Goal: Task Accomplishment & Management: Manage account settings

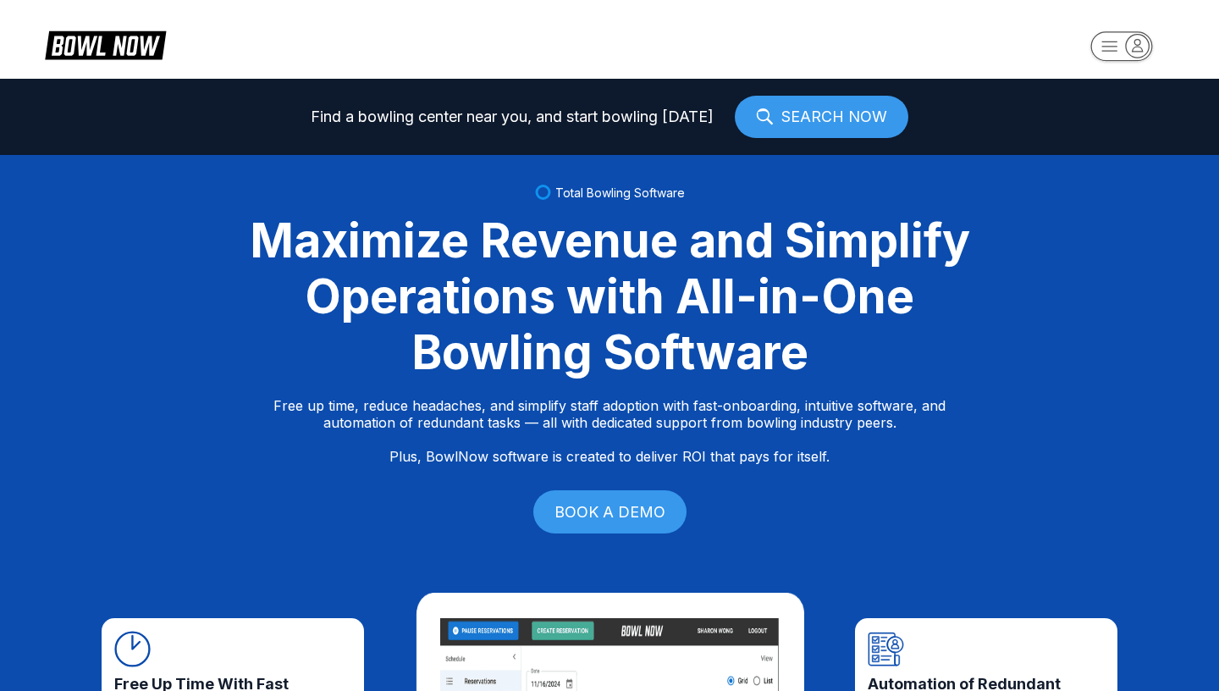
click at [1126, 49] on rect "button" at bounding box center [1121, 46] width 62 height 30
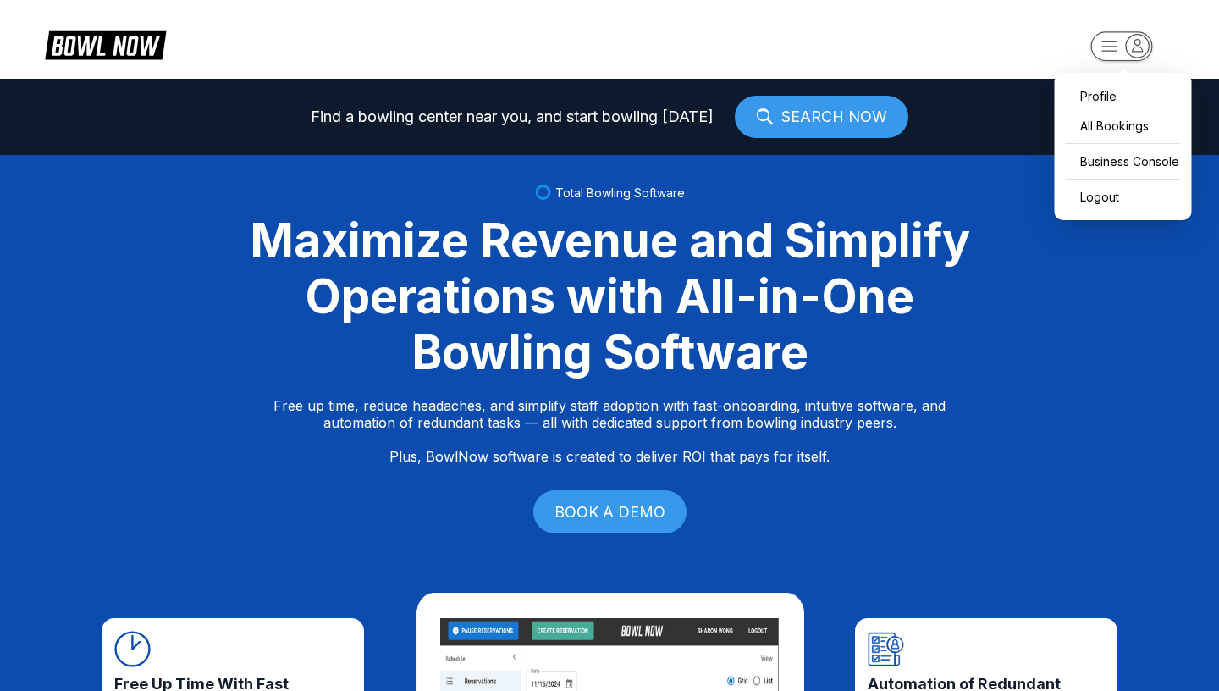
click at [945, 198] on div "Total Bowling Software Maximize Revenue and Simplify Operations with All-in-One…" at bounding box center [609, 361] width 1219 height 412
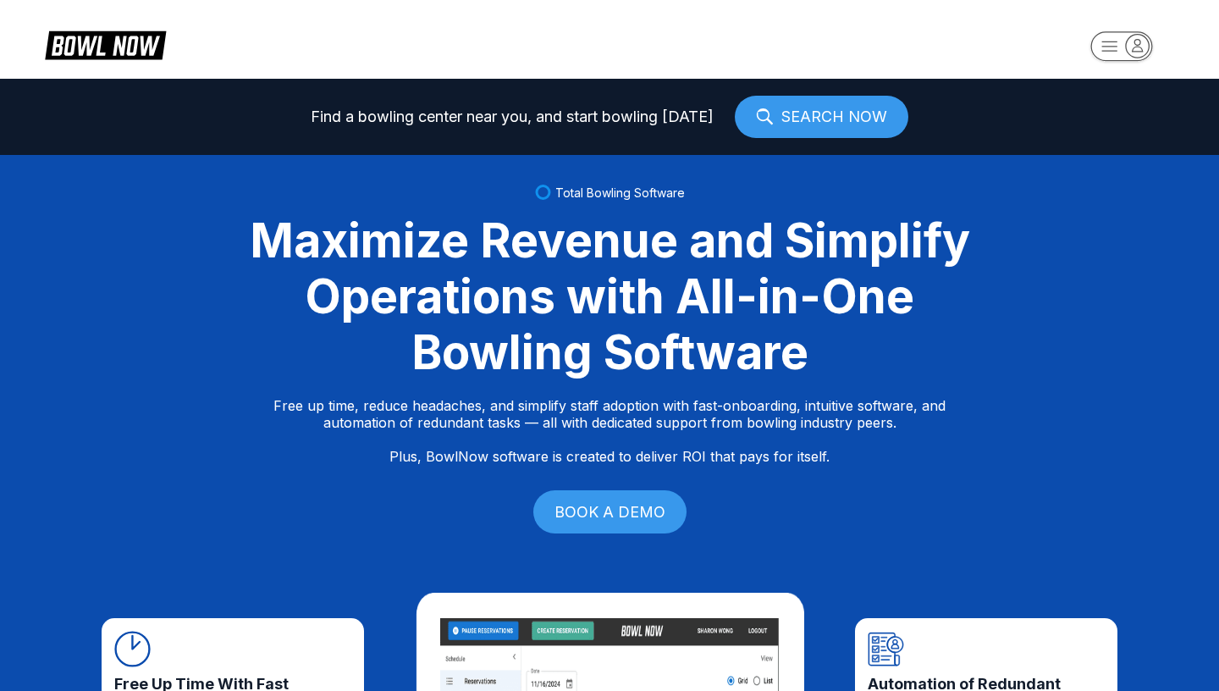
click at [1126, 46] on rect "button" at bounding box center [1121, 46] width 62 height 30
click at [940, 179] on div "Total Bowling Software Maximize Revenue and Simplify Operations with All-in-One…" at bounding box center [609, 361] width 1219 height 412
click at [841, 127] on link "SEARCH NOW" at bounding box center [821, 117] width 173 height 42
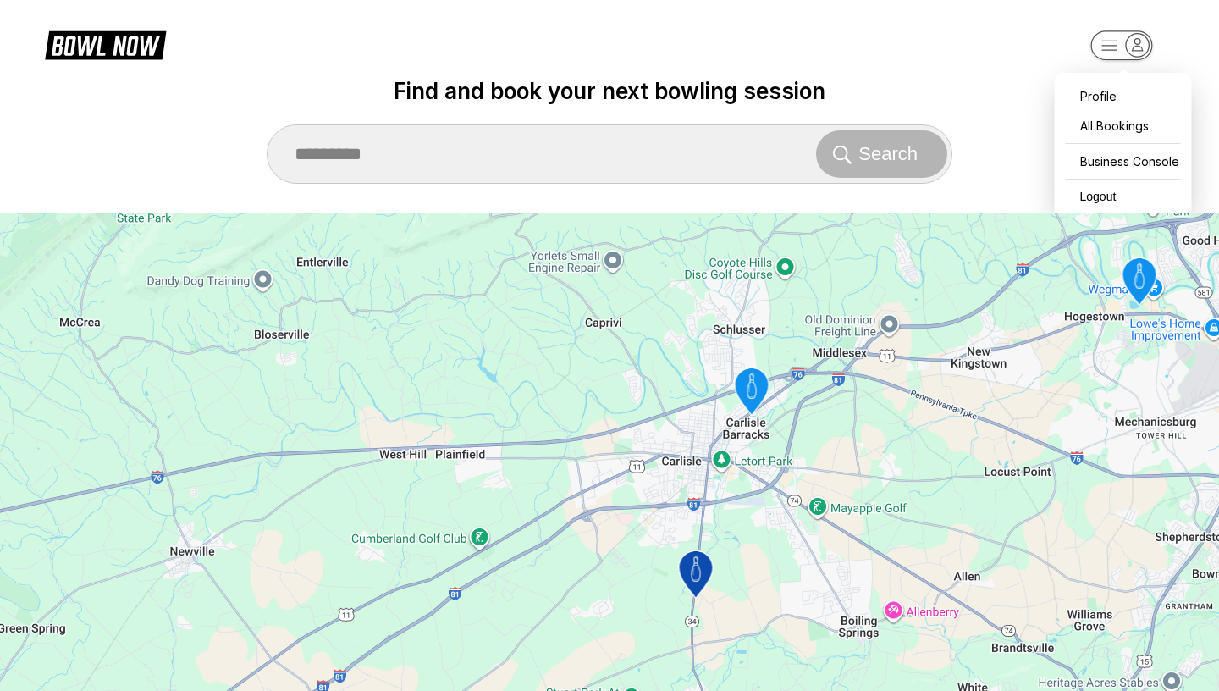
click at [1124, 48] on rect "button" at bounding box center [1121, 45] width 62 height 30
click at [1113, 127] on div "Find and book your next bowling session Search" at bounding box center [609, 131] width 1219 height 106
click at [1118, 44] on rect "button" at bounding box center [1121, 45] width 62 height 30
click at [1098, 99] on label "Find and book your next bowling session" at bounding box center [609, 91] width 1219 height 26
click at [1120, 47] on rect "button" at bounding box center [1121, 45] width 62 height 30
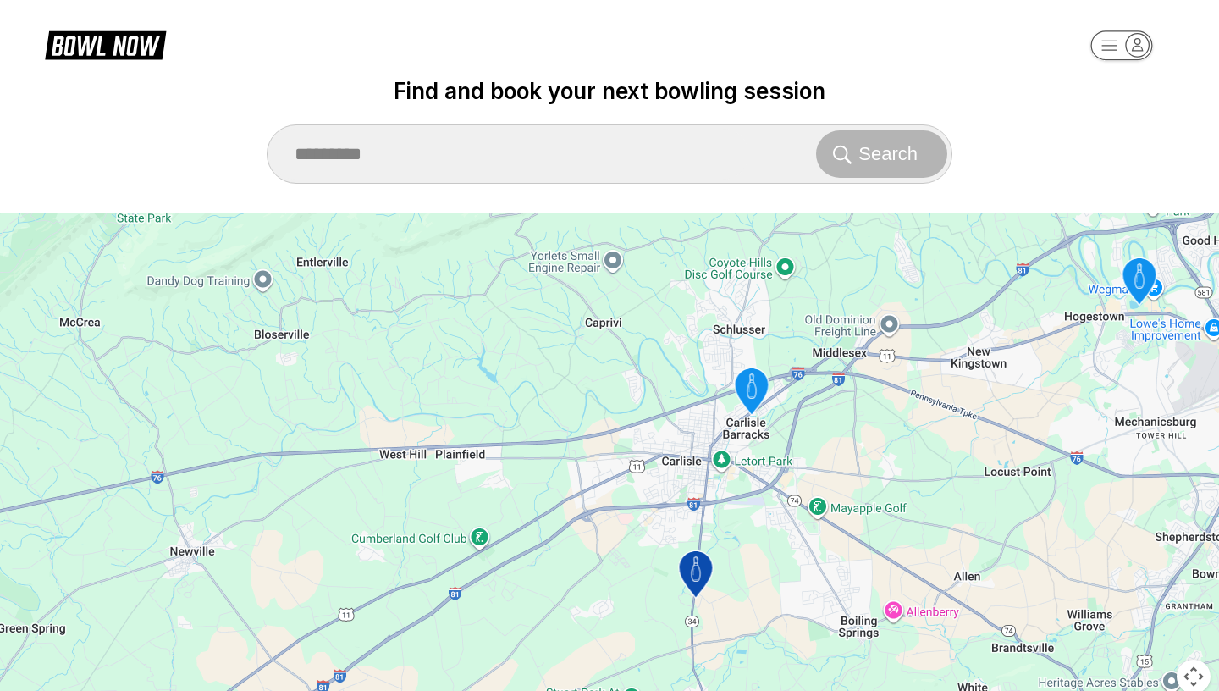
click at [1122, 168] on div "Find and book your next bowling session Search" at bounding box center [609, 131] width 1219 height 106
click at [1114, 47] on rect "button" at bounding box center [1121, 45] width 62 height 30
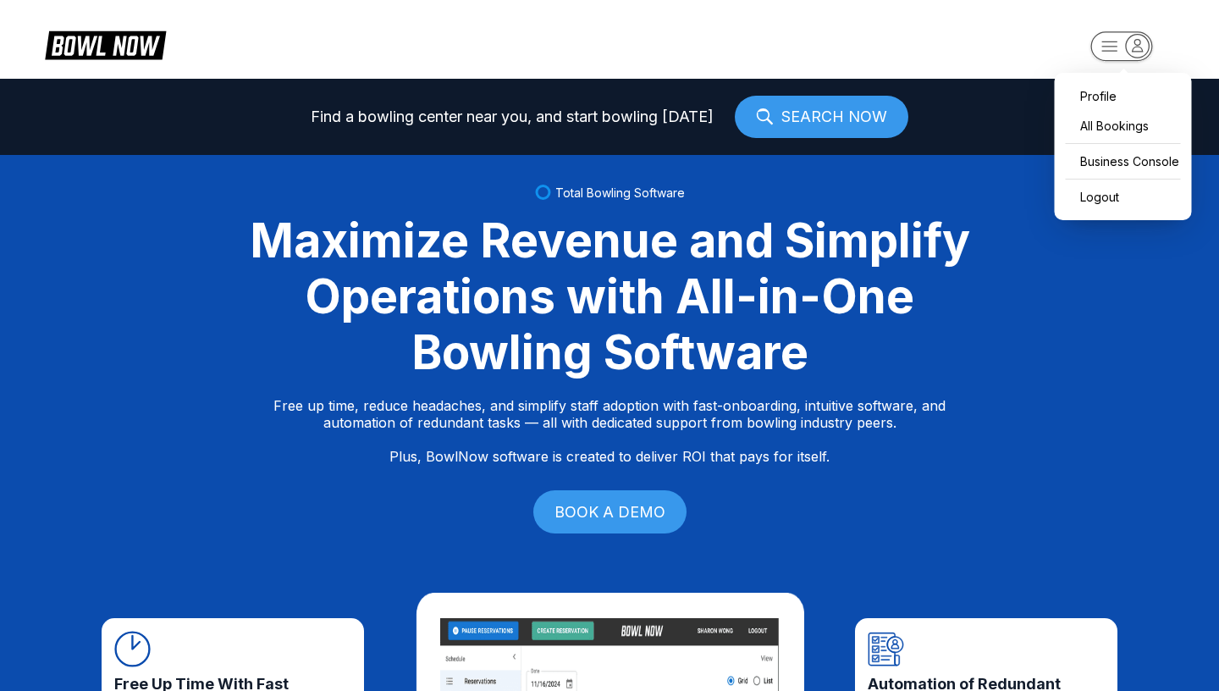
click at [124, 58] on icon at bounding box center [105, 44] width 121 height 32
click at [1109, 47] on icon "button" at bounding box center [1109, 45] width 15 height 9
click at [1102, 124] on div "All Bookings" at bounding box center [1123, 126] width 120 height 30
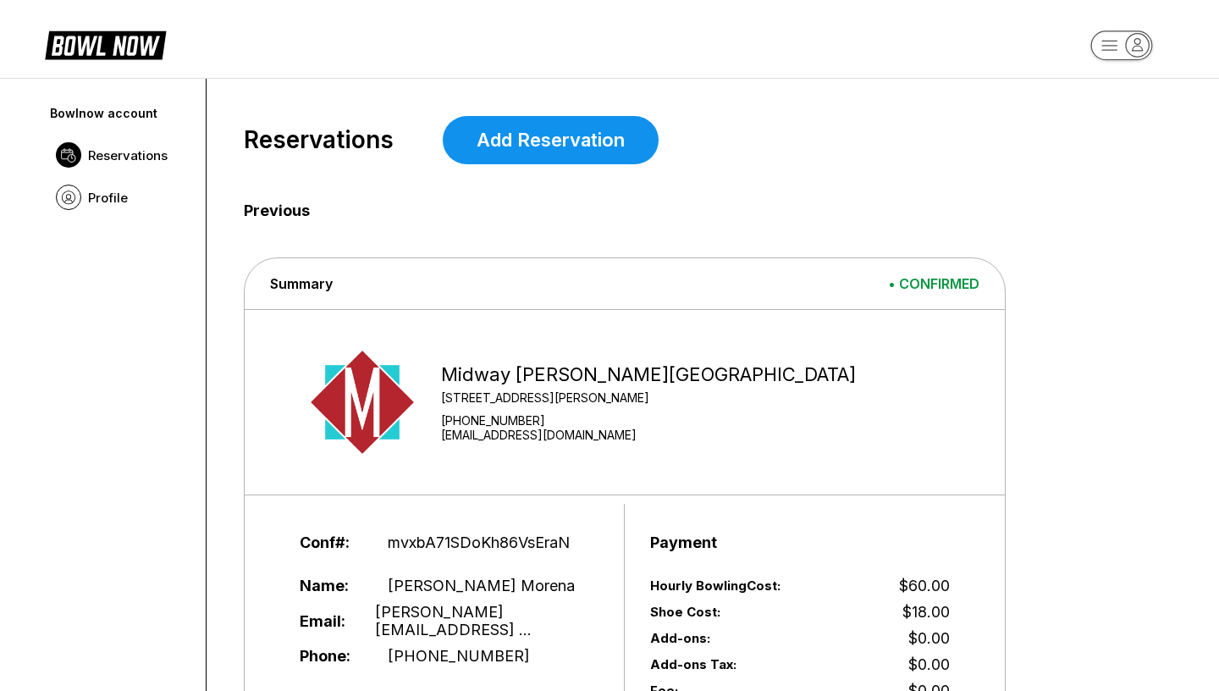
click at [818, 129] on div "Reservations Add Reservation" at bounding box center [696, 140] width 904 height 48
click at [124, 191] on span "Profile" at bounding box center [108, 198] width 40 height 16
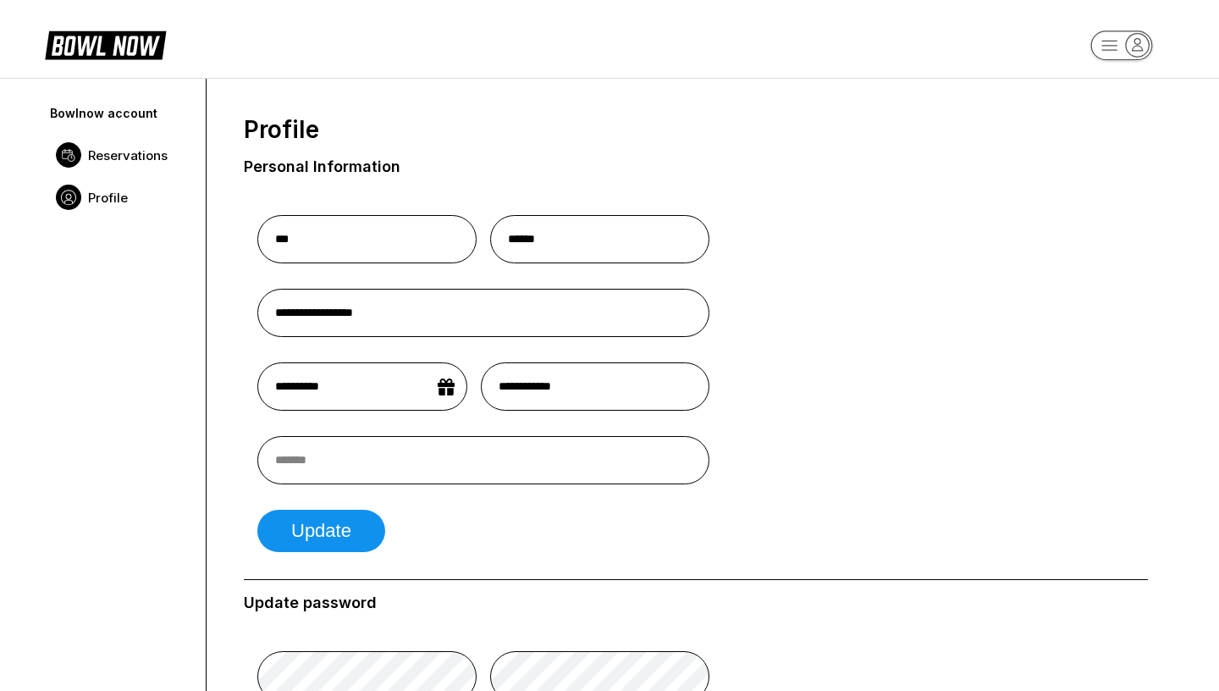
click at [124, 156] on span "Reservations" at bounding box center [128, 155] width 80 height 16
